Goal: Task Accomplishment & Management: Manage account settings

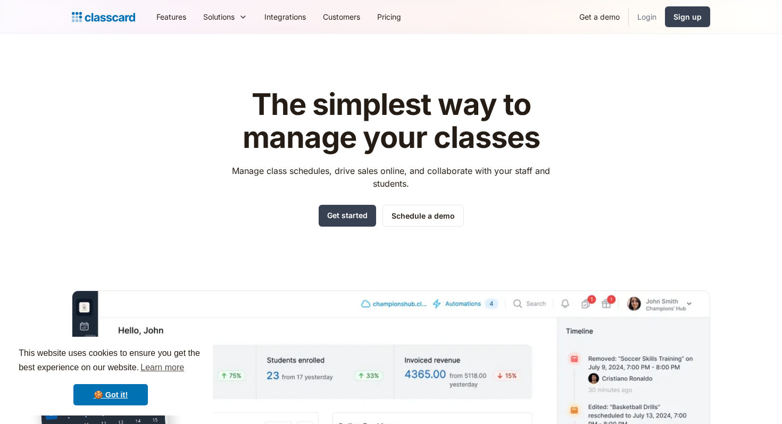
click at [653, 15] on link "Login" at bounding box center [647, 17] width 36 height 24
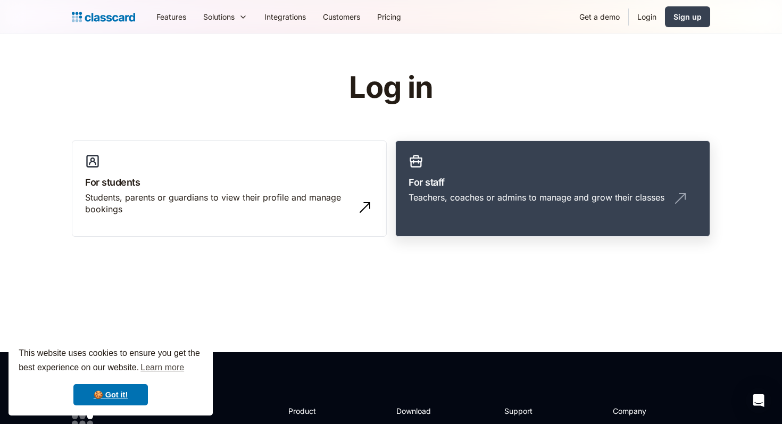
click at [485, 186] on h3 "For staff" at bounding box center [552, 182] width 288 height 14
